Goal: Navigation & Orientation: Go to known website

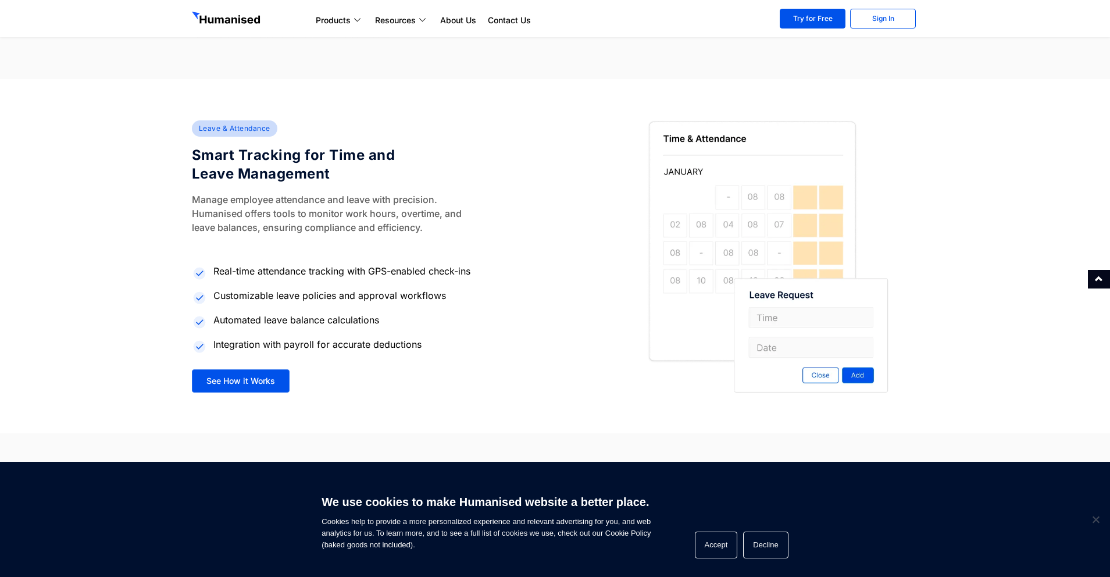
scroll to position [1921, 0]
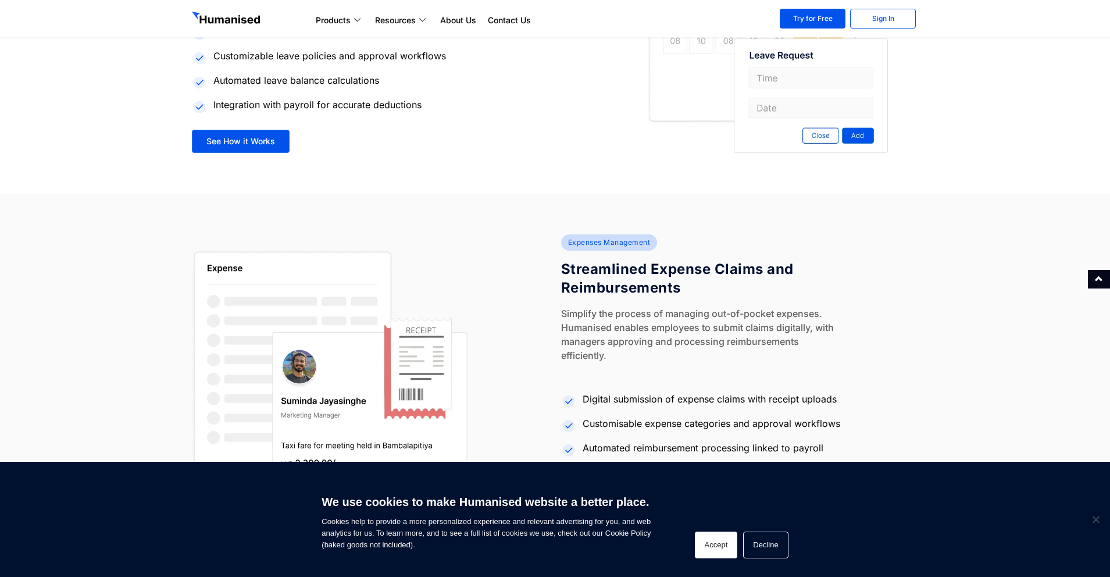
click at [722, 548] on button "Accept" at bounding box center [716, 545] width 43 height 27
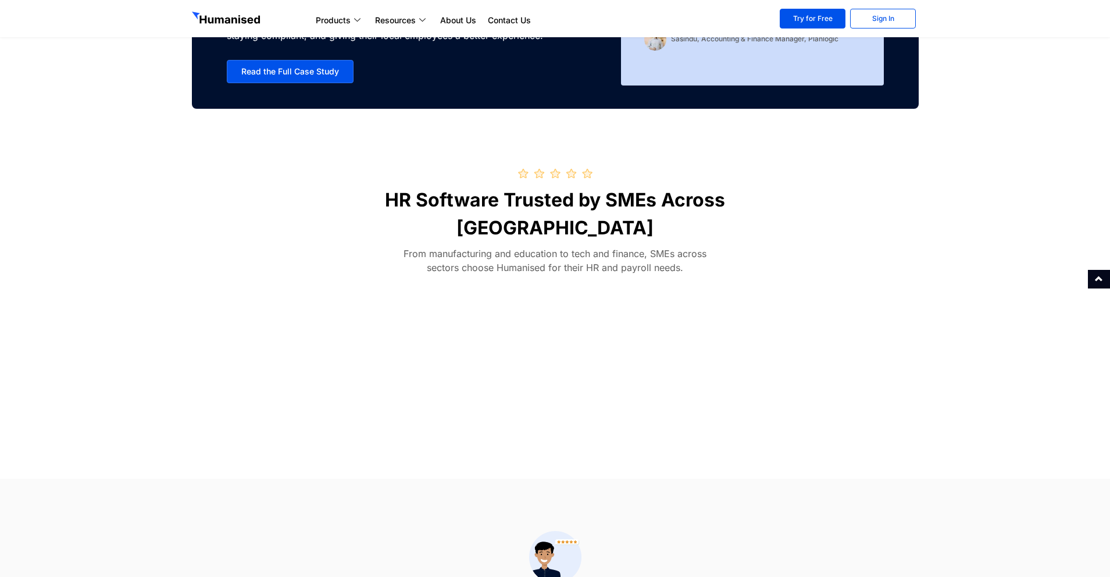
scroll to position [3673, 0]
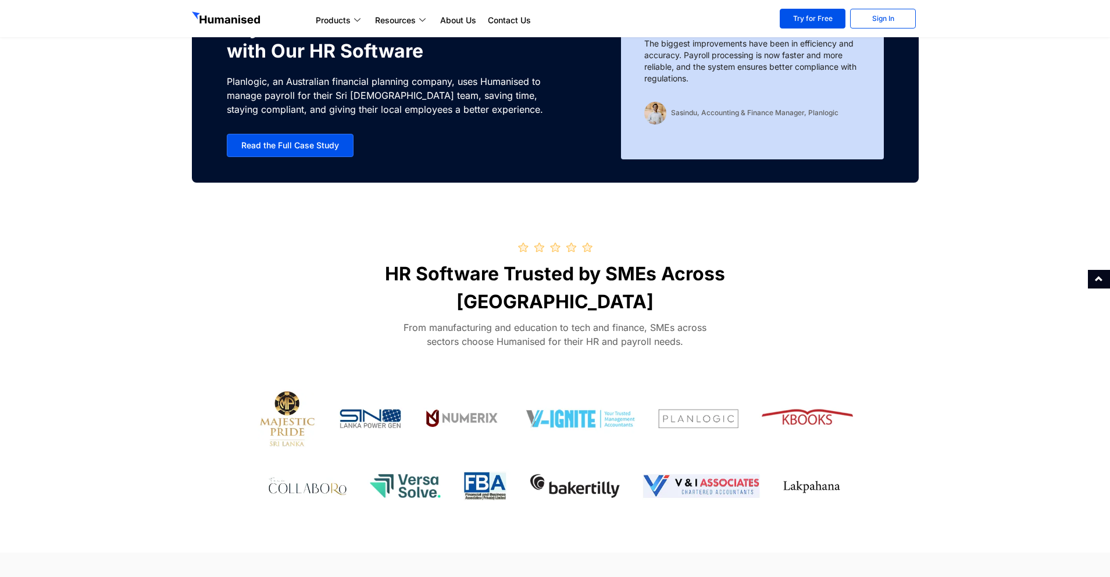
click at [1105, 277] on div at bounding box center [1099, 279] width 22 height 19
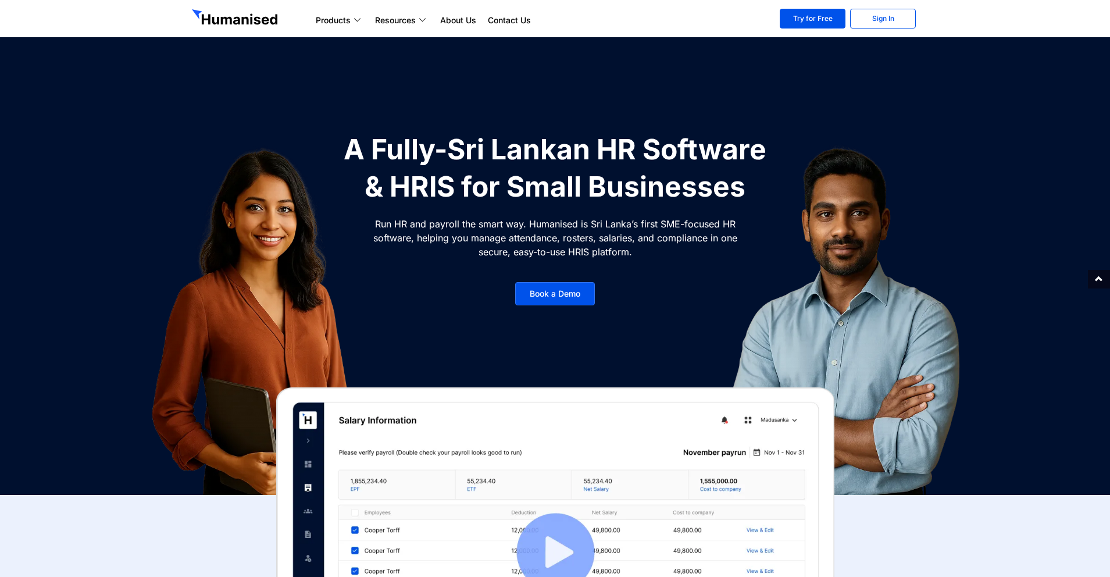
scroll to position [0, 0]
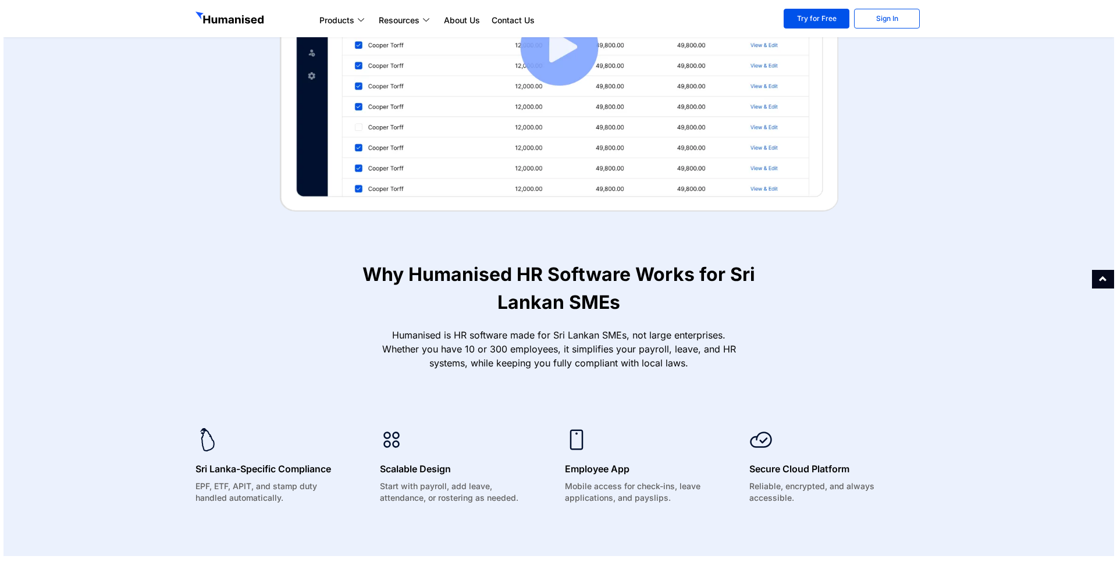
scroll to position [269, 0]
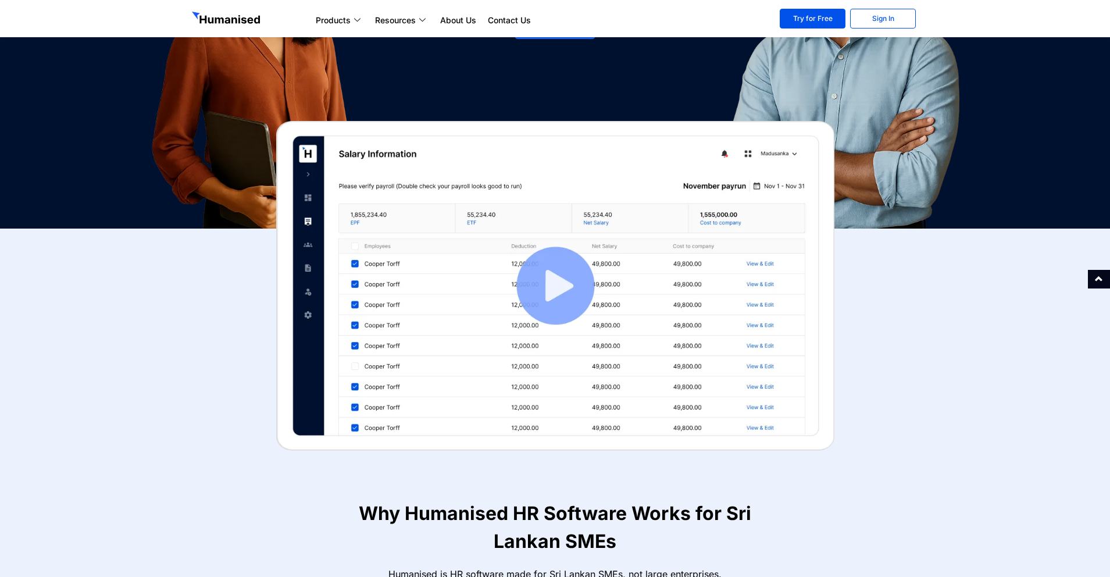
click at [540, 299] on img at bounding box center [555, 286] width 558 height 330
